Goal: Entertainment & Leisure: Consume media (video, audio)

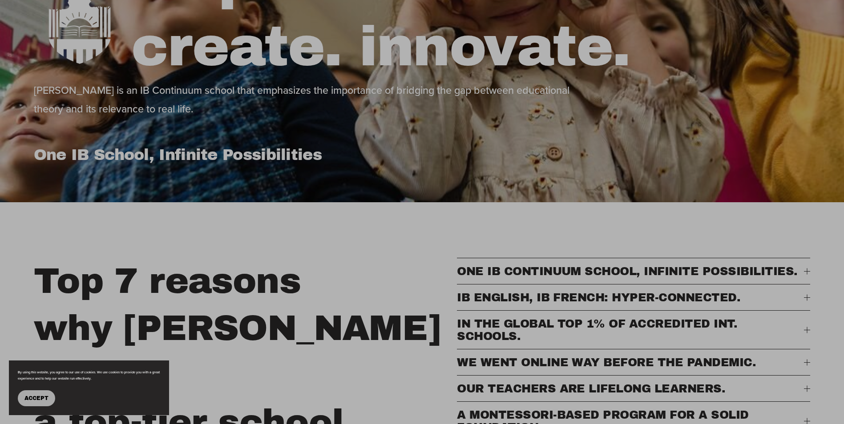
scroll to position [311, 0]
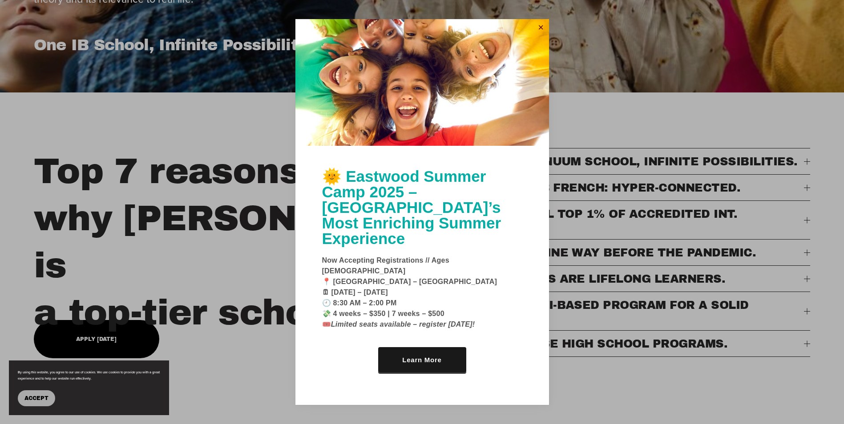
click at [543, 35] on link "Close" at bounding box center [540, 27] width 13 height 14
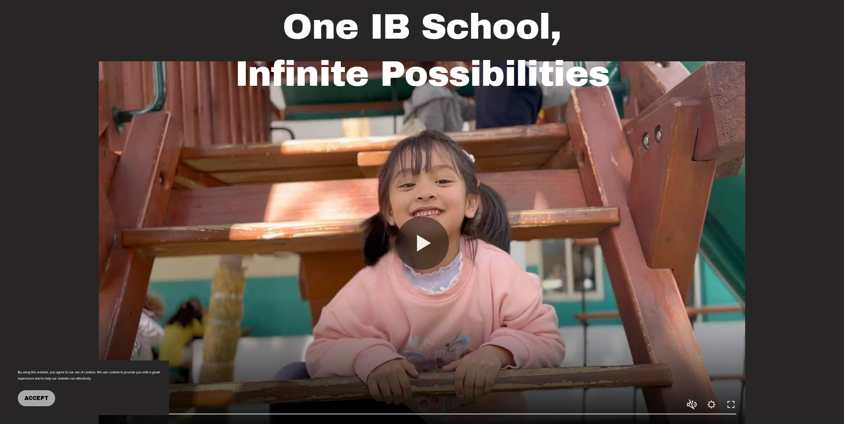
scroll to position [845, 0]
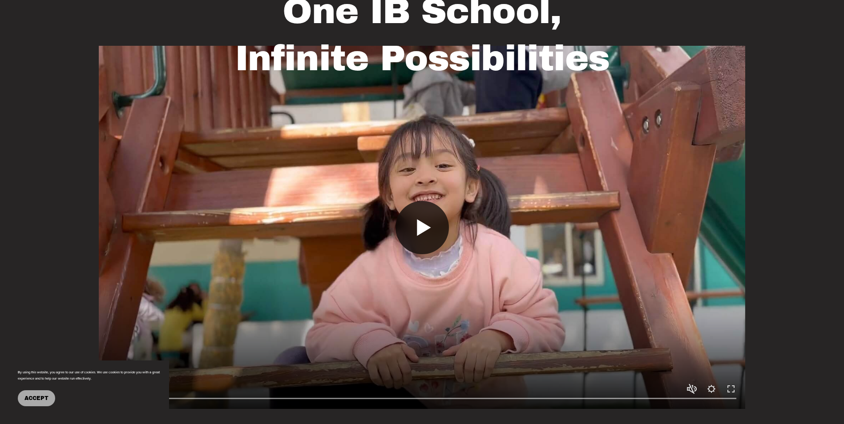
click at [425, 217] on button "Play" at bounding box center [421, 227] width 53 height 53
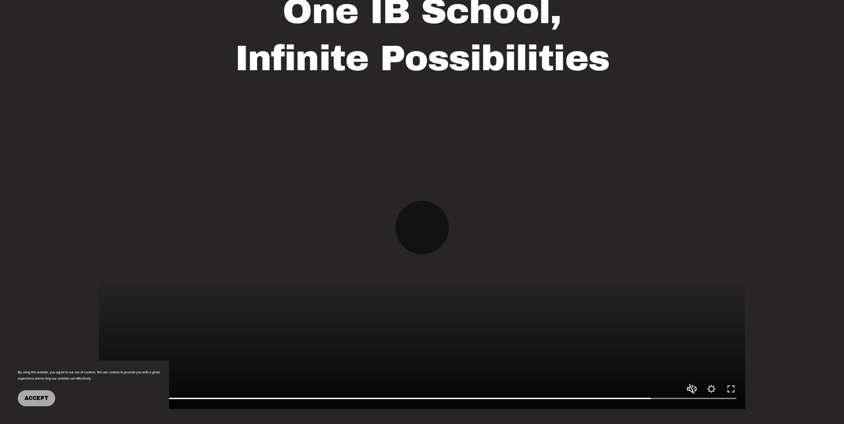
click at [567, 347] on div at bounding box center [422, 227] width 646 height 363
type input "*****"
click at [685, 383] on div at bounding box center [422, 396] width 646 height 26
click at [689, 384] on button "Unmute Mute" at bounding box center [691, 389] width 11 height 11
type input "*"
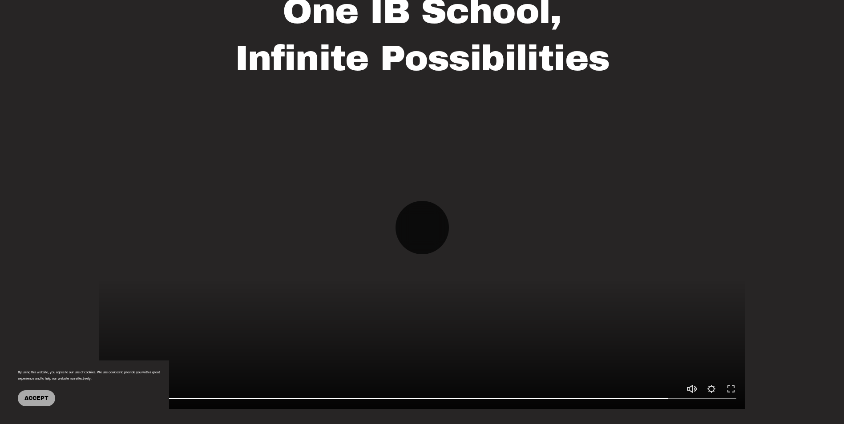
click at [428, 221] on button "Play" at bounding box center [421, 227] width 53 height 53
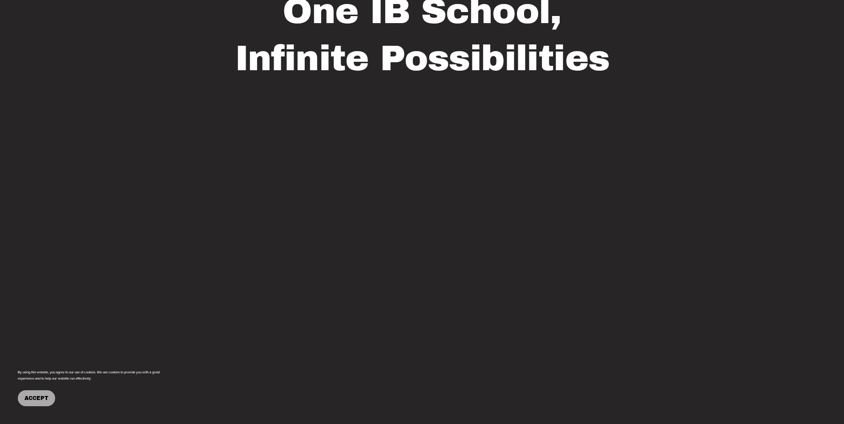
click at [550, 321] on div at bounding box center [422, 227] width 646 height 363
type input "****"
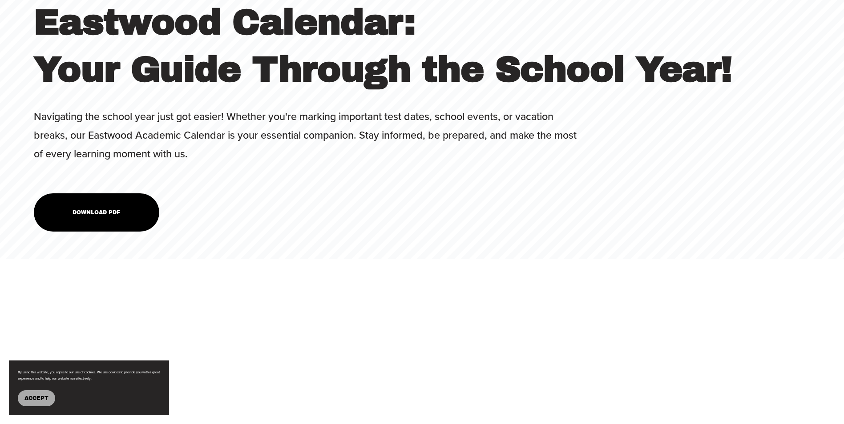
scroll to position [3513, 0]
